Goal: Task Accomplishment & Management: Use online tool/utility

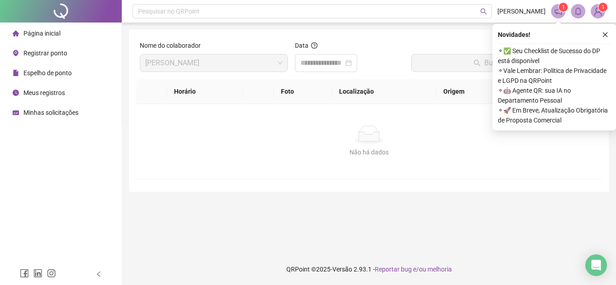
click at [72, 36] on li "Página inicial" at bounding box center [61, 33] width 118 height 18
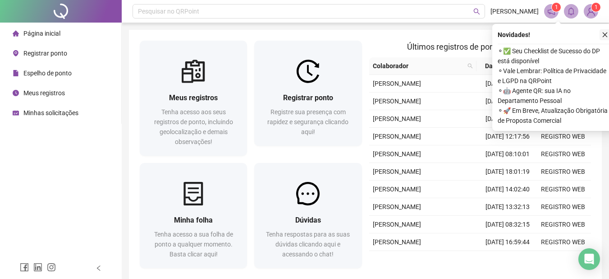
click at [607, 34] on icon "close" at bounding box center [605, 35] width 6 height 6
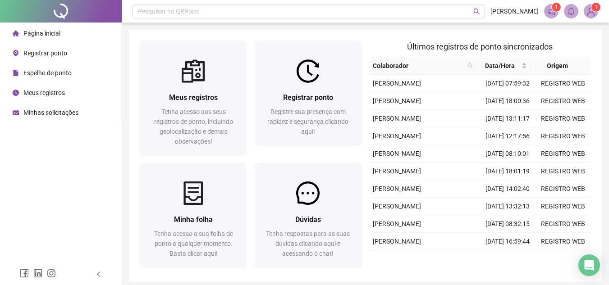
click at [75, 54] on li "Registrar ponto" at bounding box center [61, 53] width 118 height 18
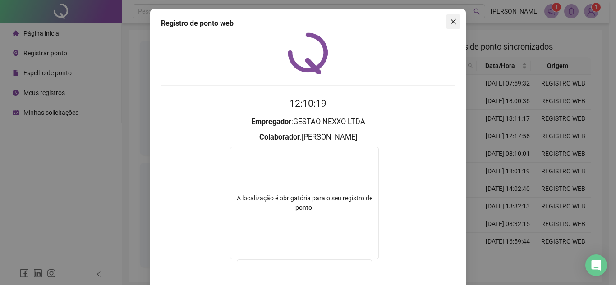
click at [450, 17] on button "Close" at bounding box center [453, 21] width 14 height 14
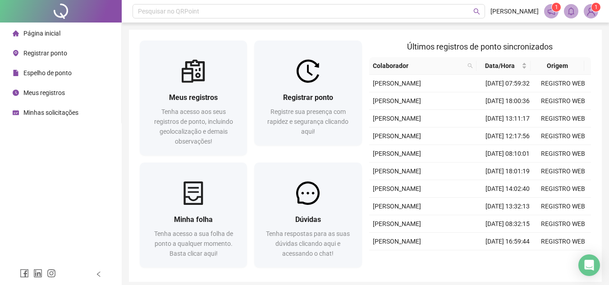
click at [70, 51] on li "Registrar ponto" at bounding box center [61, 53] width 118 height 18
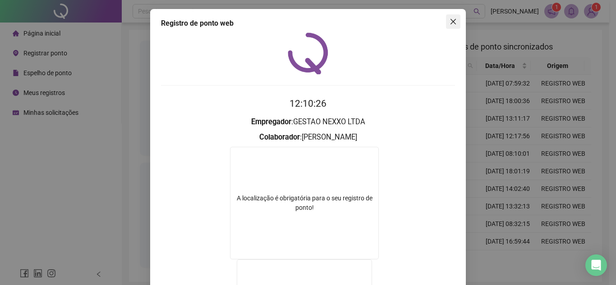
click at [455, 22] on span "Close" at bounding box center [453, 21] width 14 height 7
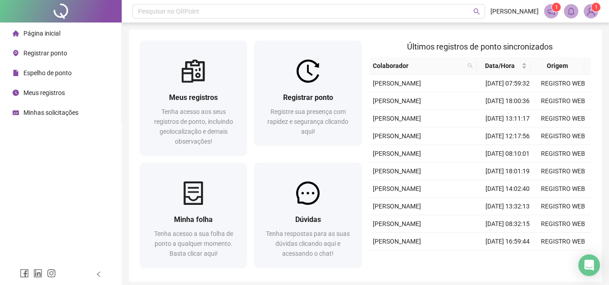
click at [61, 50] on span "Registrar ponto" at bounding box center [45, 53] width 44 height 7
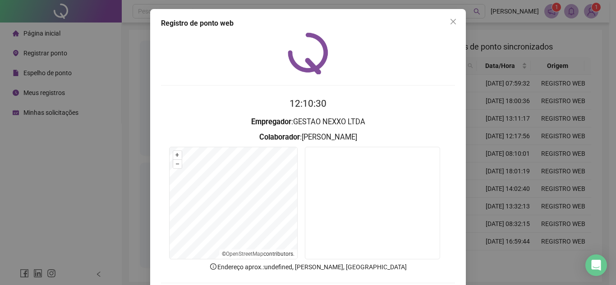
scroll to position [47, 0]
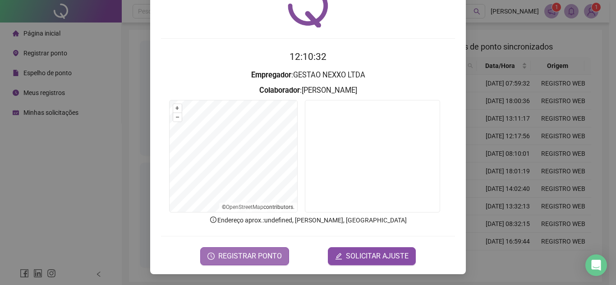
click at [241, 260] on span "REGISTRAR PONTO" at bounding box center [250, 256] width 64 height 11
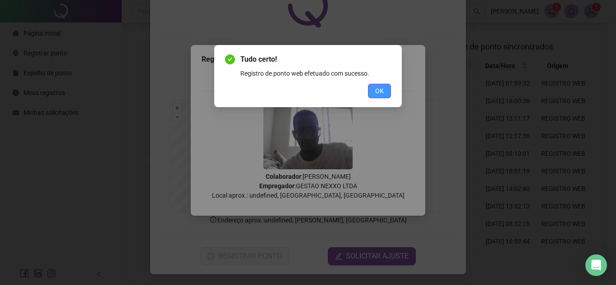
click at [386, 94] on button "OK" at bounding box center [379, 91] width 23 height 14
